Goal: Transaction & Acquisition: Purchase product/service

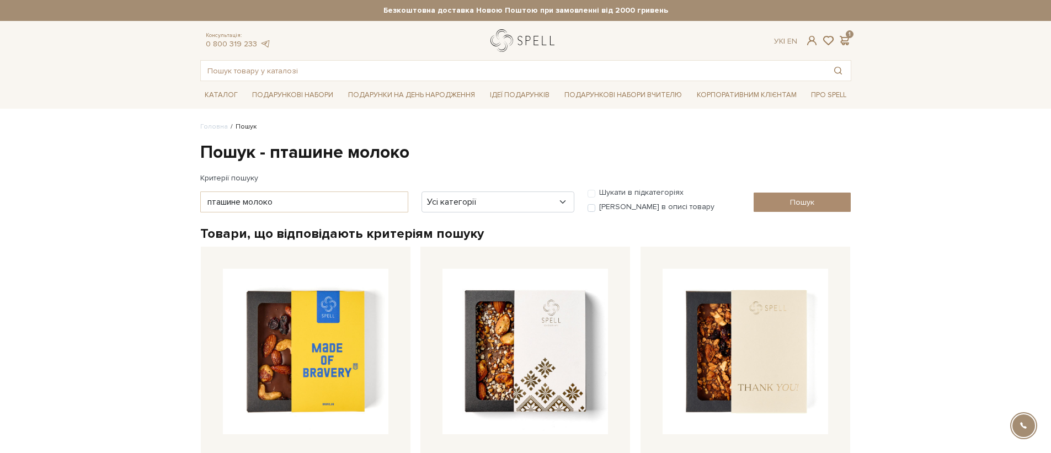
click at [535, 44] on link "logo" at bounding box center [524, 40] width 69 height 23
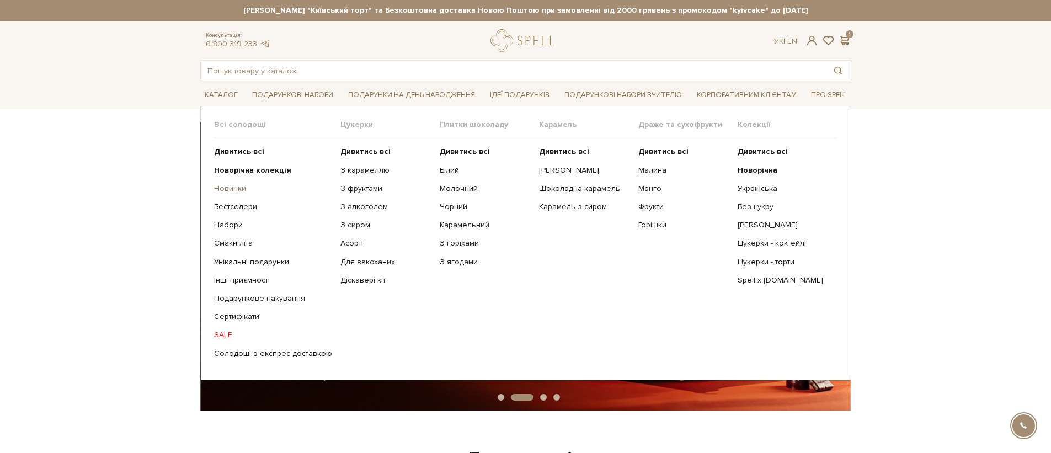
click at [226, 191] on link "Новинки" at bounding box center [273, 189] width 118 height 10
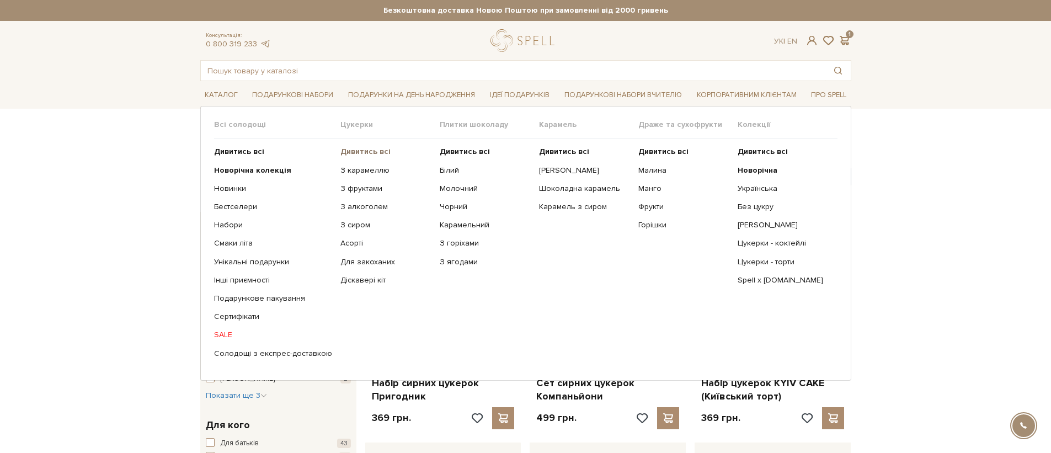
click at [351, 156] on b "Дивитись всі" at bounding box center [365, 151] width 50 height 9
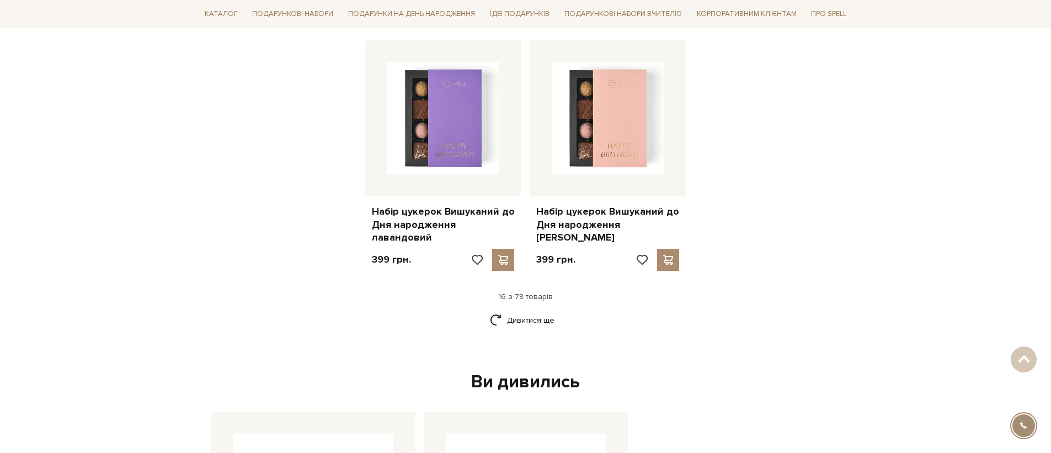
scroll to position [1440, 0]
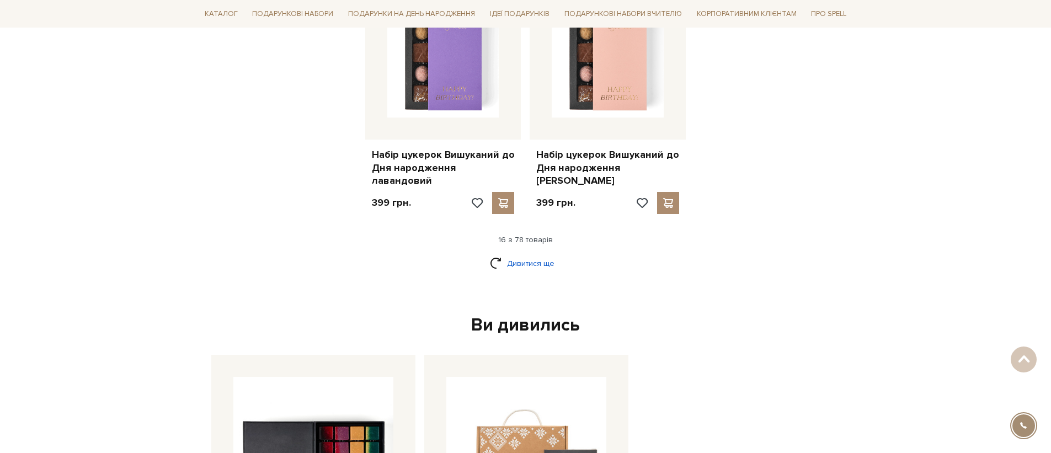
click at [553, 254] on link "Дивитися ще" at bounding box center [526, 263] width 72 height 19
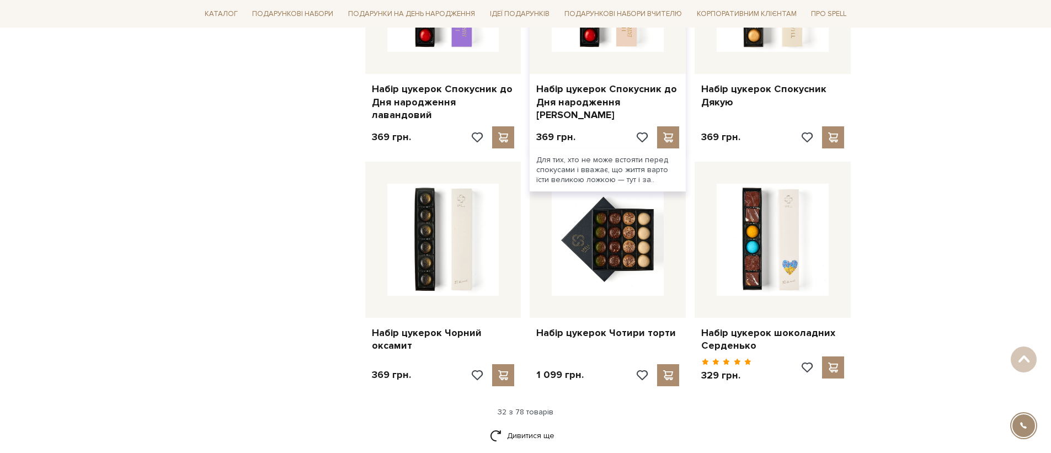
scroll to position [2649, 0]
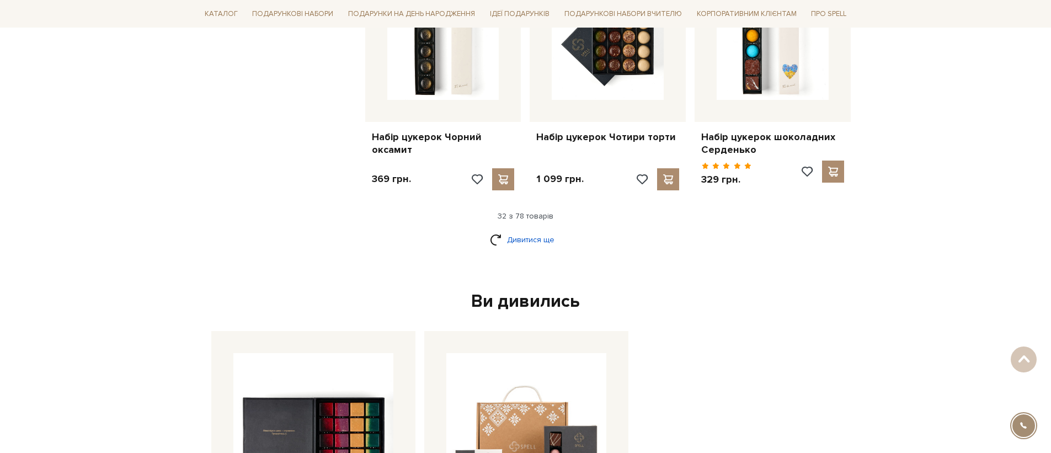
click at [537, 230] on link "Дивитися ще" at bounding box center [526, 239] width 72 height 19
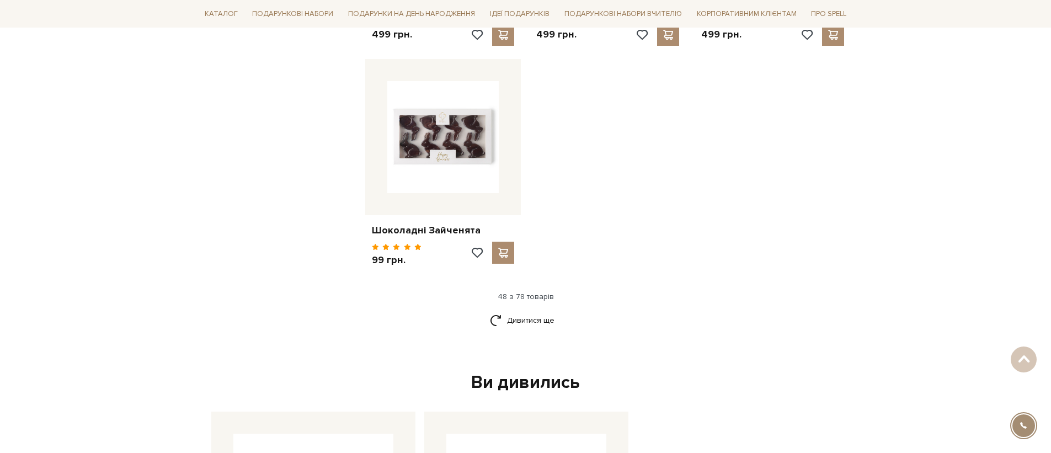
scroll to position [3998, 0]
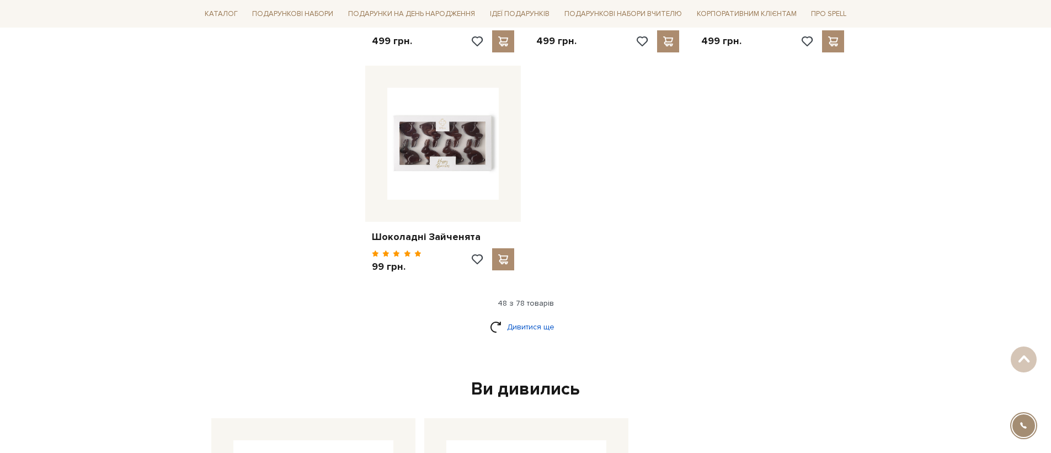
click at [525, 317] on link "Дивитися ще" at bounding box center [526, 326] width 72 height 19
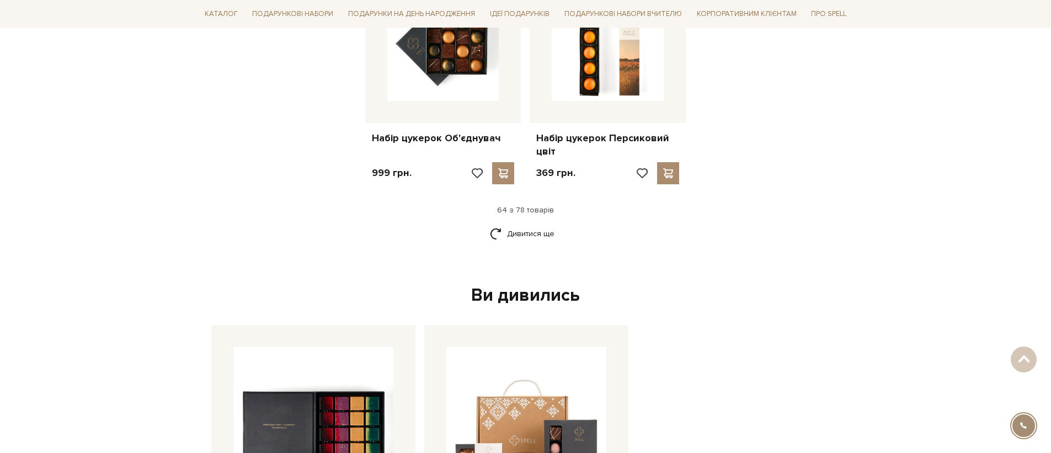
scroll to position [5293, 0]
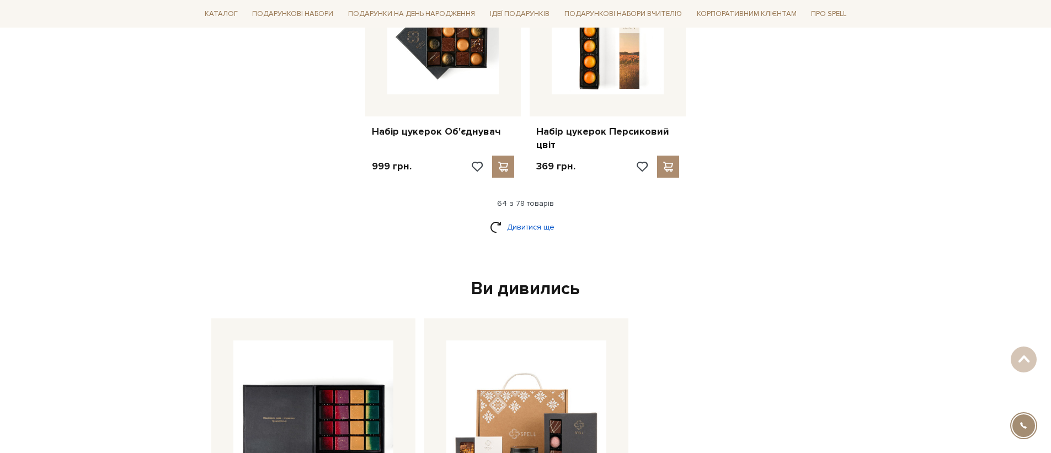
click at [523, 217] on link "Дивитися ще" at bounding box center [526, 226] width 72 height 19
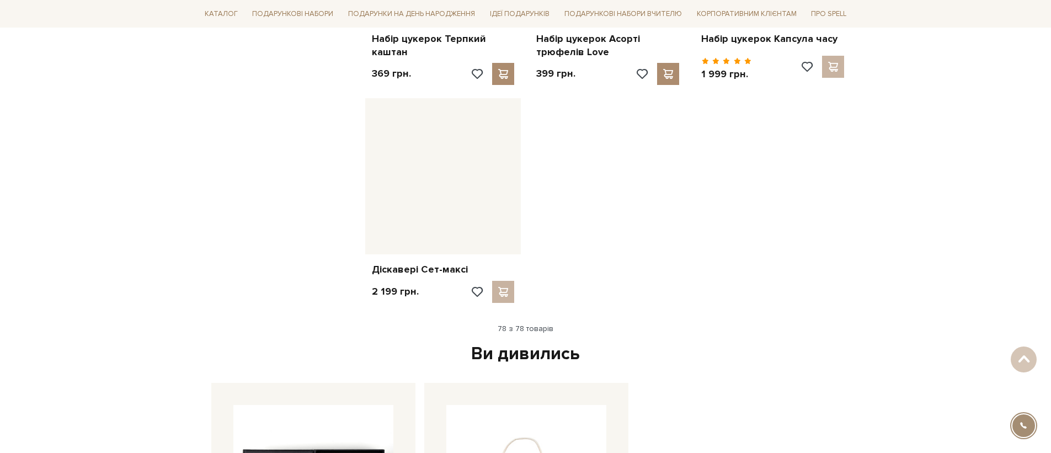
scroll to position [6364, 0]
